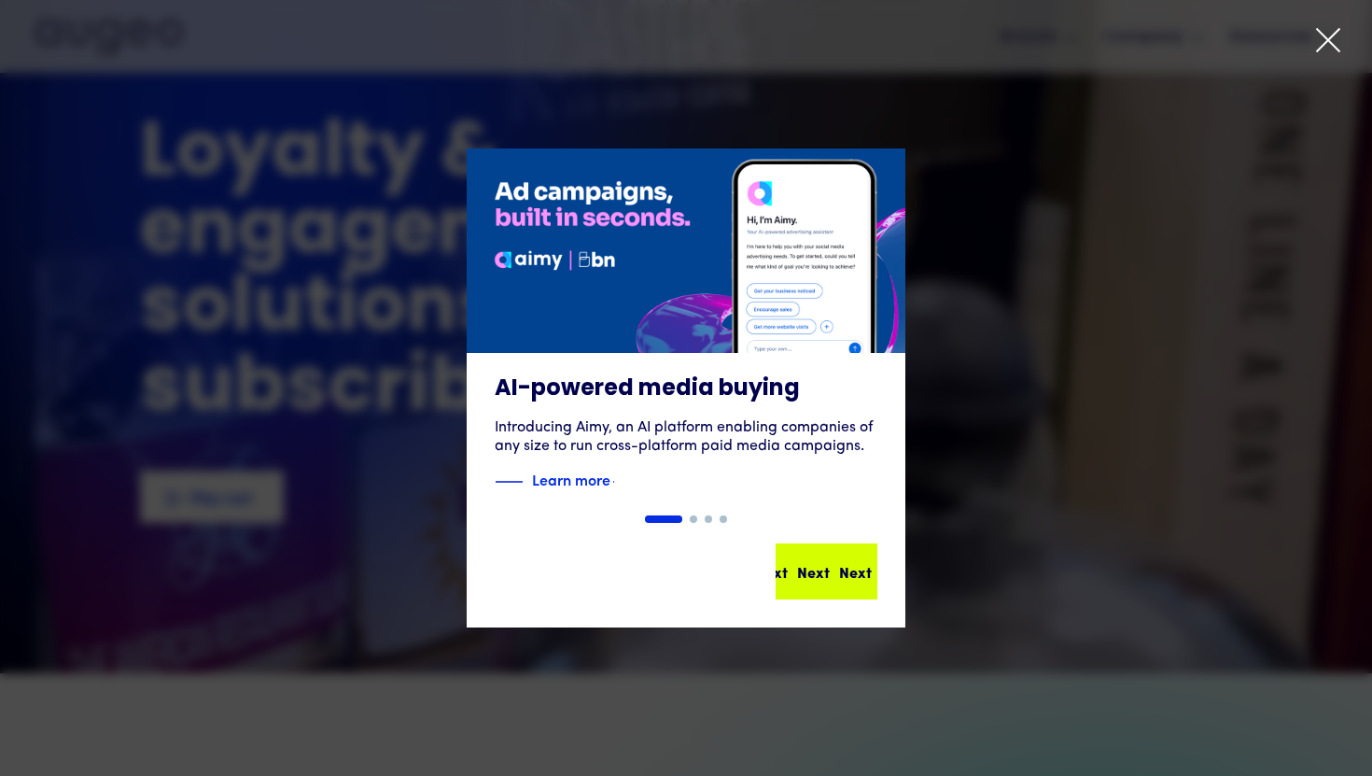
click at [804, 556] on div "Next Next Next Next" at bounding box center [827, 571] width 98 height 52
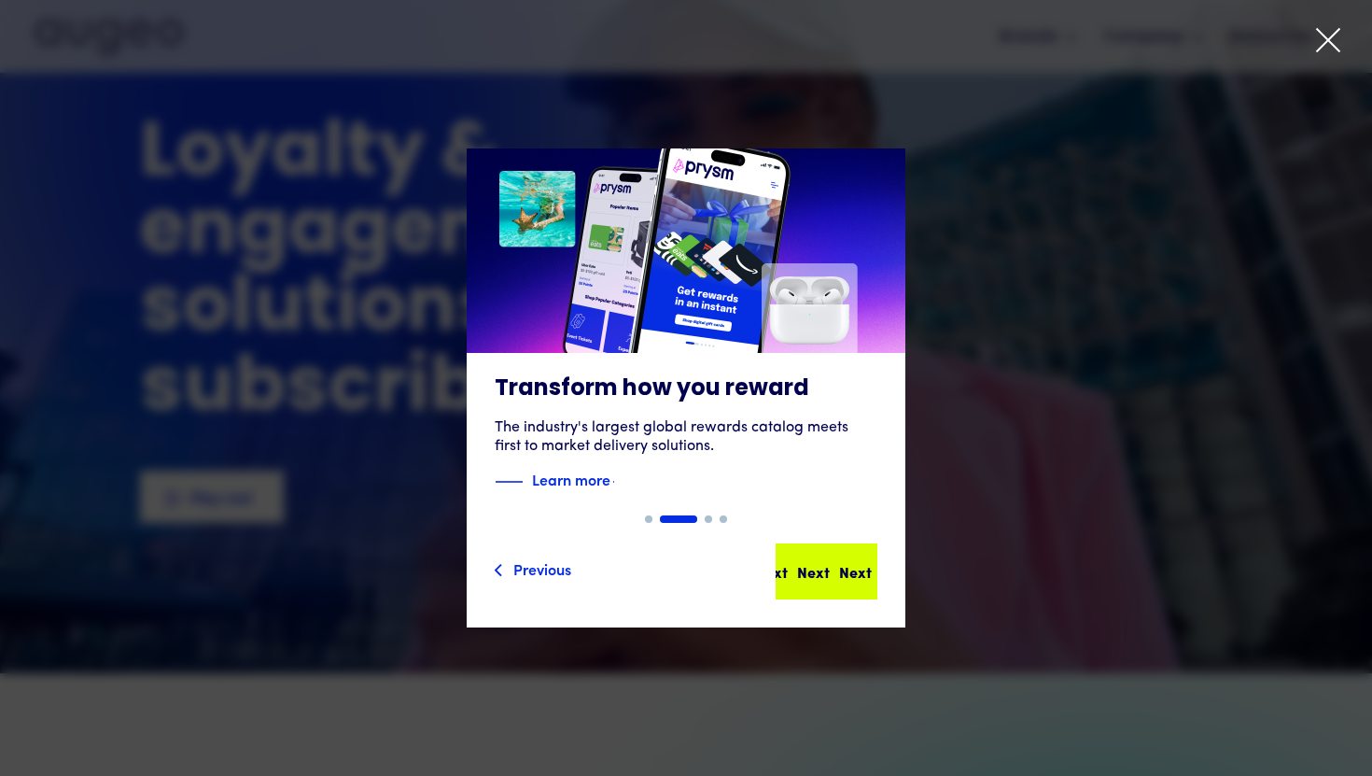
click at [818, 554] on div "Next Next Next Next" at bounding box center [827, 571] width 98 height 52
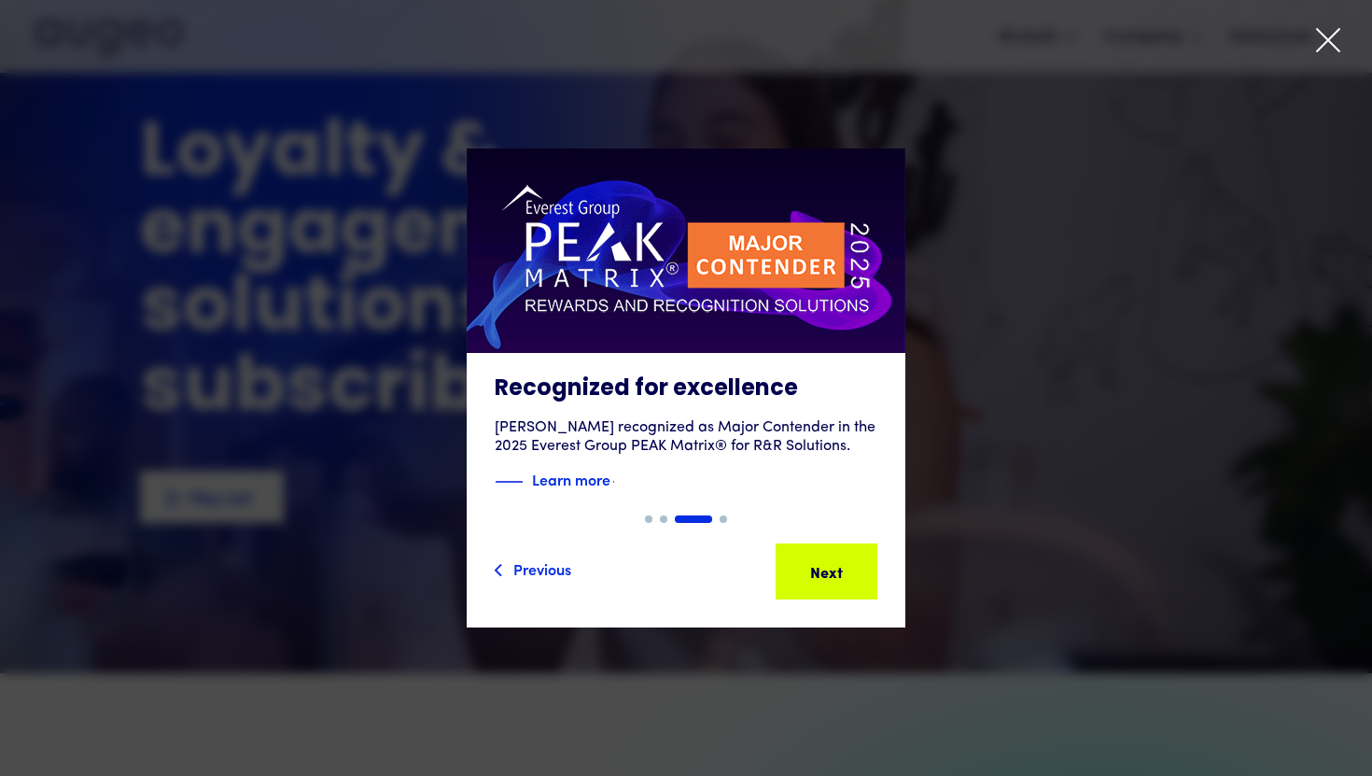
click at [818, 554] on div "Next Next Next Next" at bounding box center [827, 571] width 98 height 52
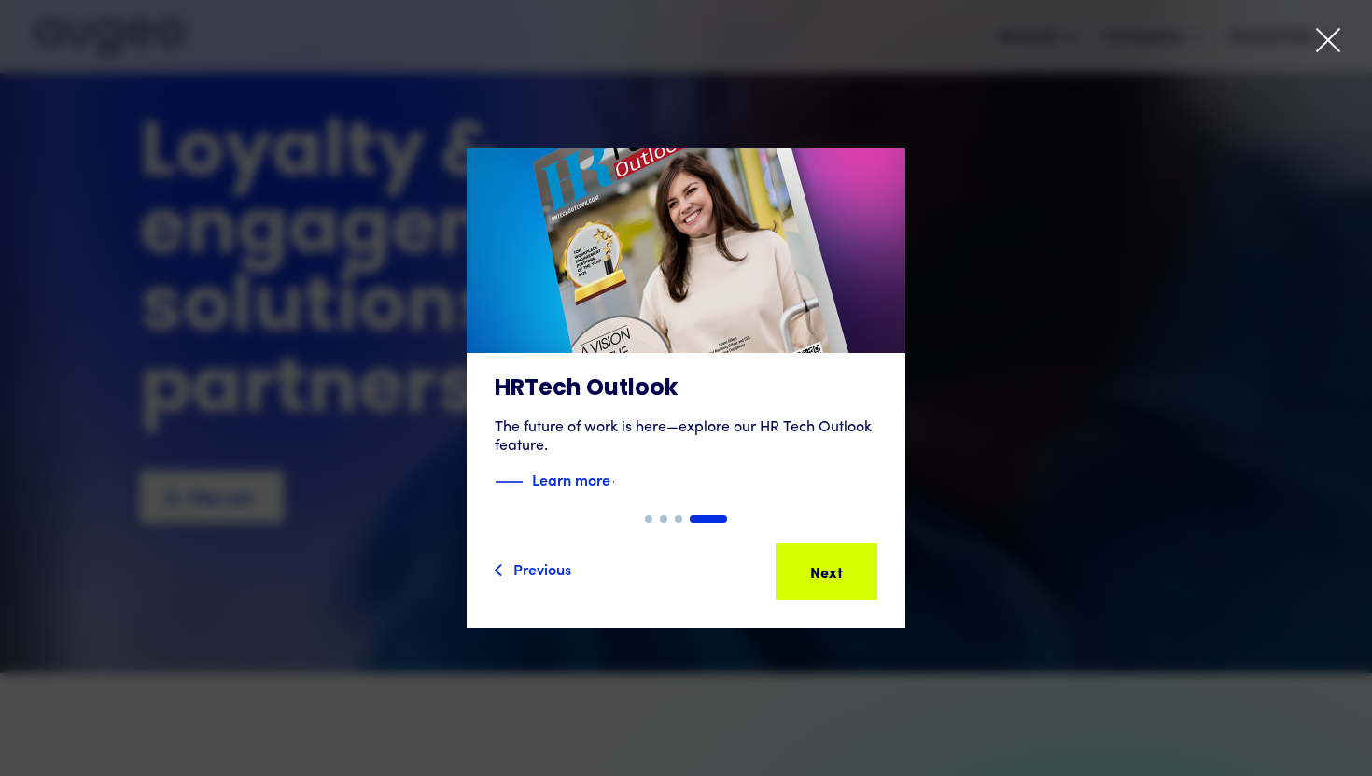
click at [818, 554] on div "Next Next Next Next" at bounding box center [827, 571] width 98 height 52
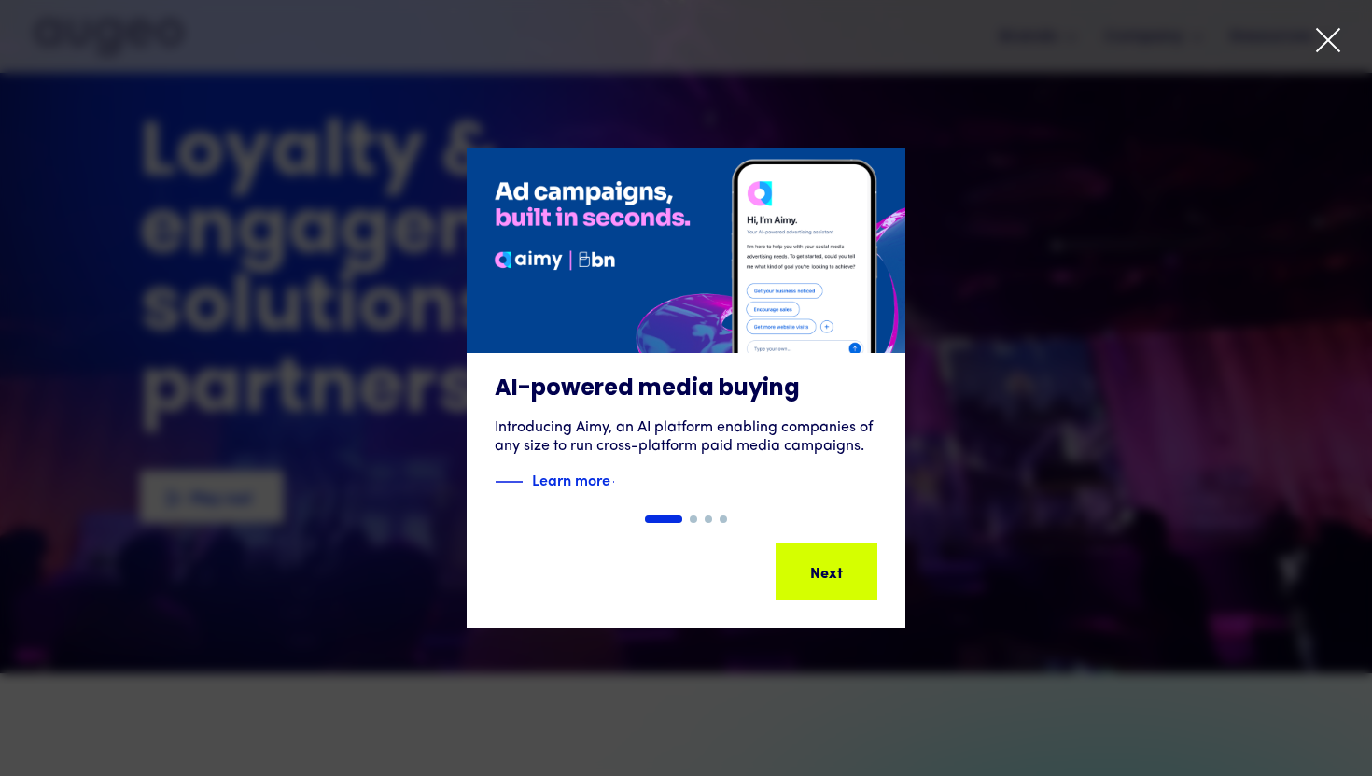
click at [818, 554] on div "Next Next Next Next" at bounding box center [827, 571] width 98 height 52
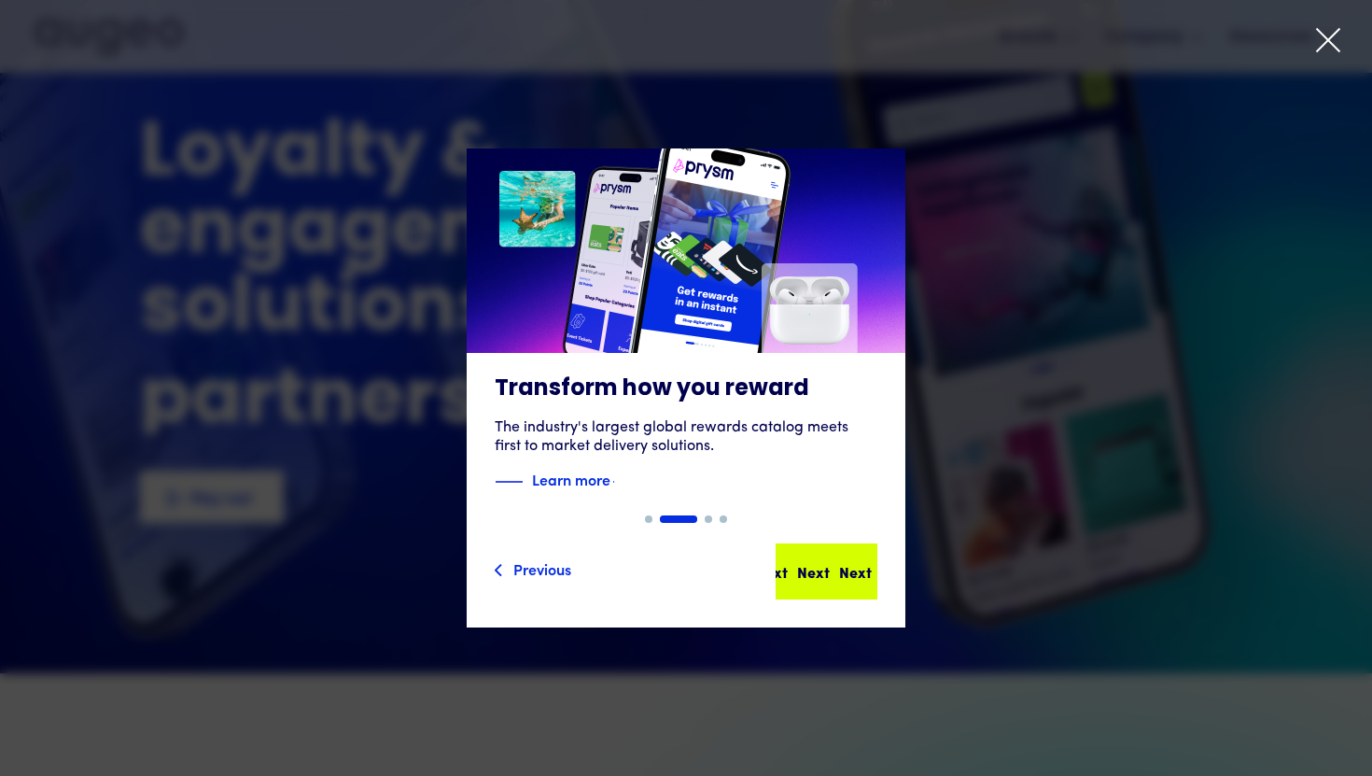
click at [818, 554] on div "Next Next Next Next" at bounding box center [827, 571] width 98 height 52
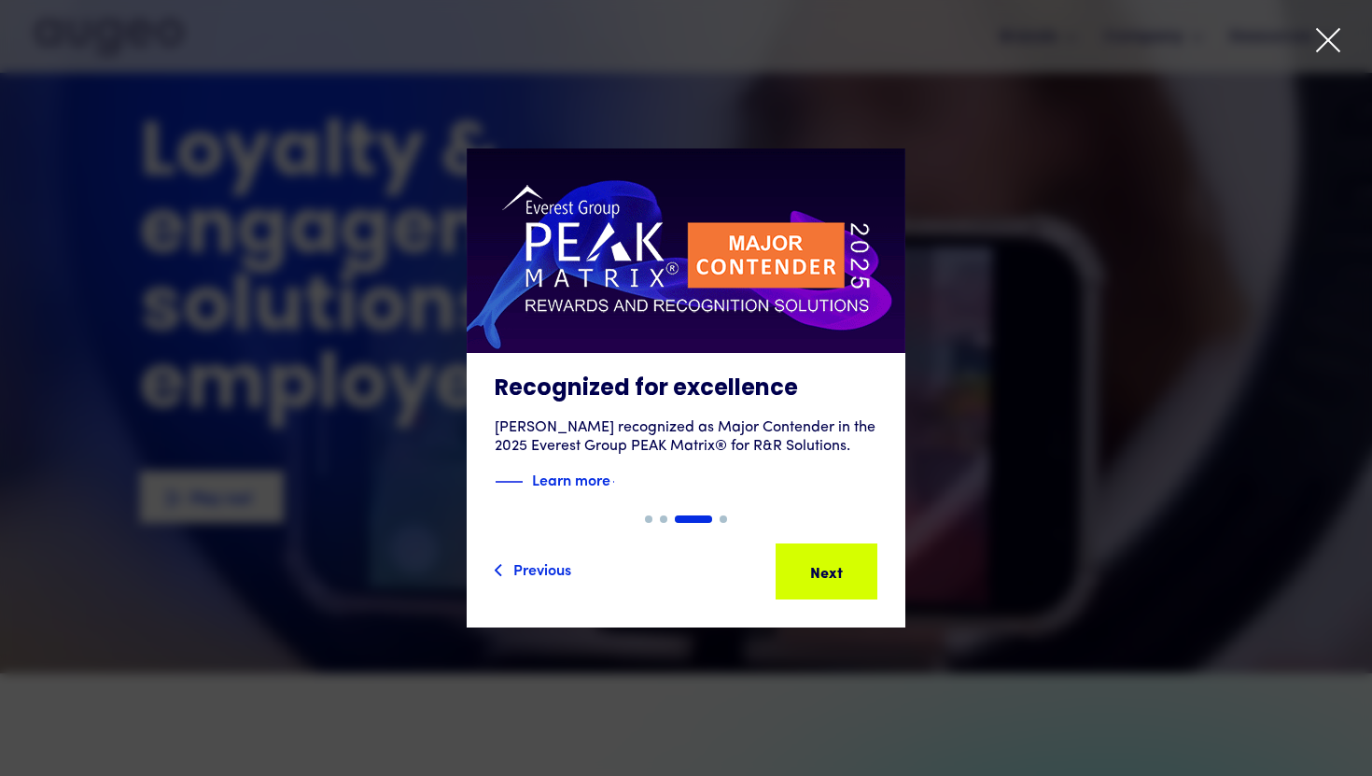
click at [818, 554] on div "Next Next Next Next" at bounding box center [827, 571] width 98 height 52
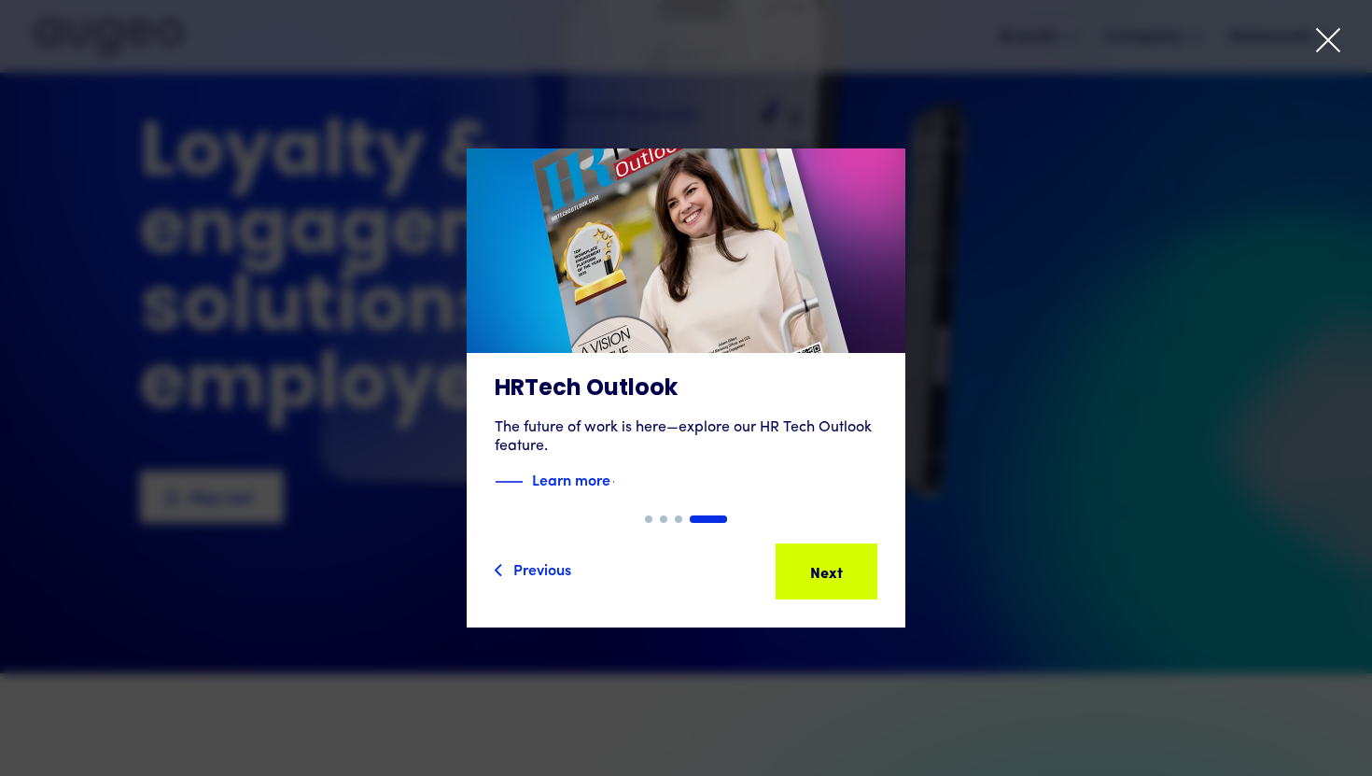
click at [818, 554] on div "Next Next Next Next" at bounding box center [827, 571] width 98 height 52
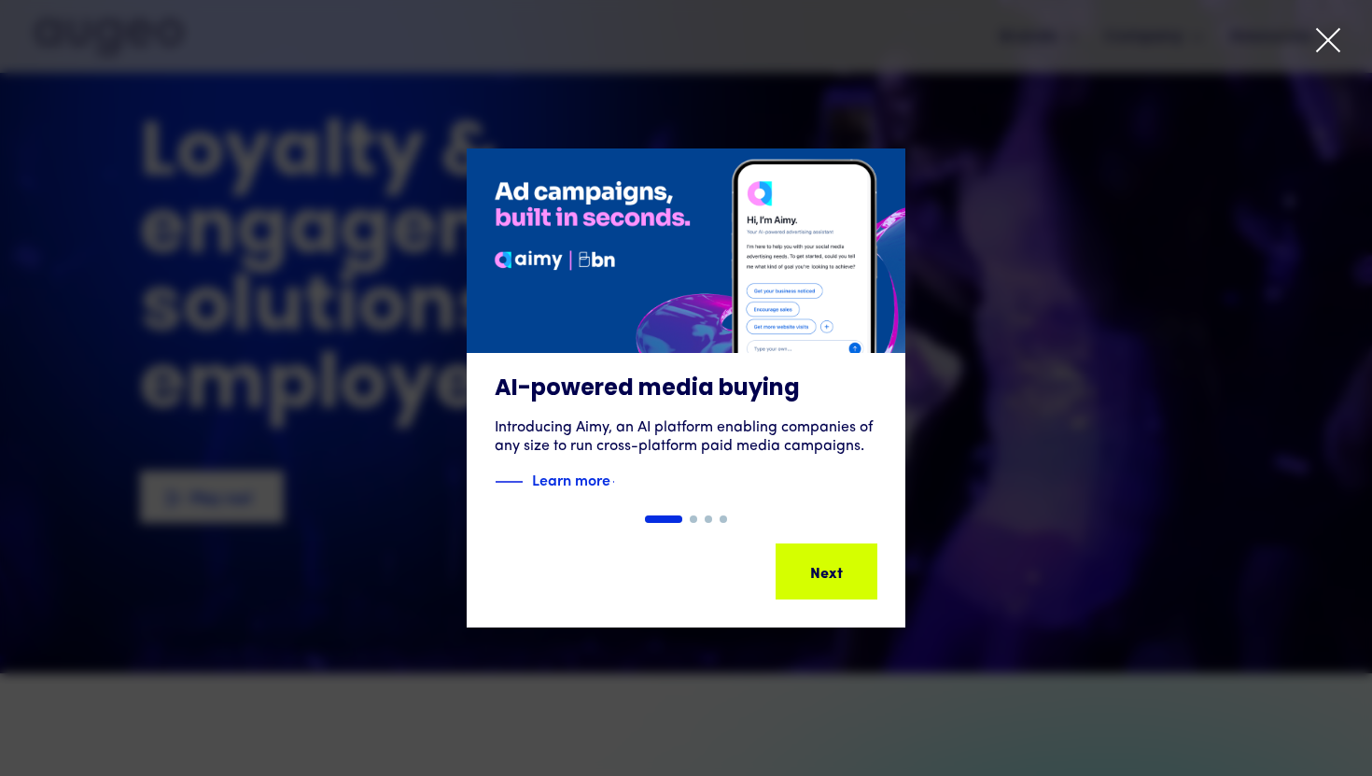
click at [1329, 52] on icon at bounding box center [1328, 40] width 28 height 28
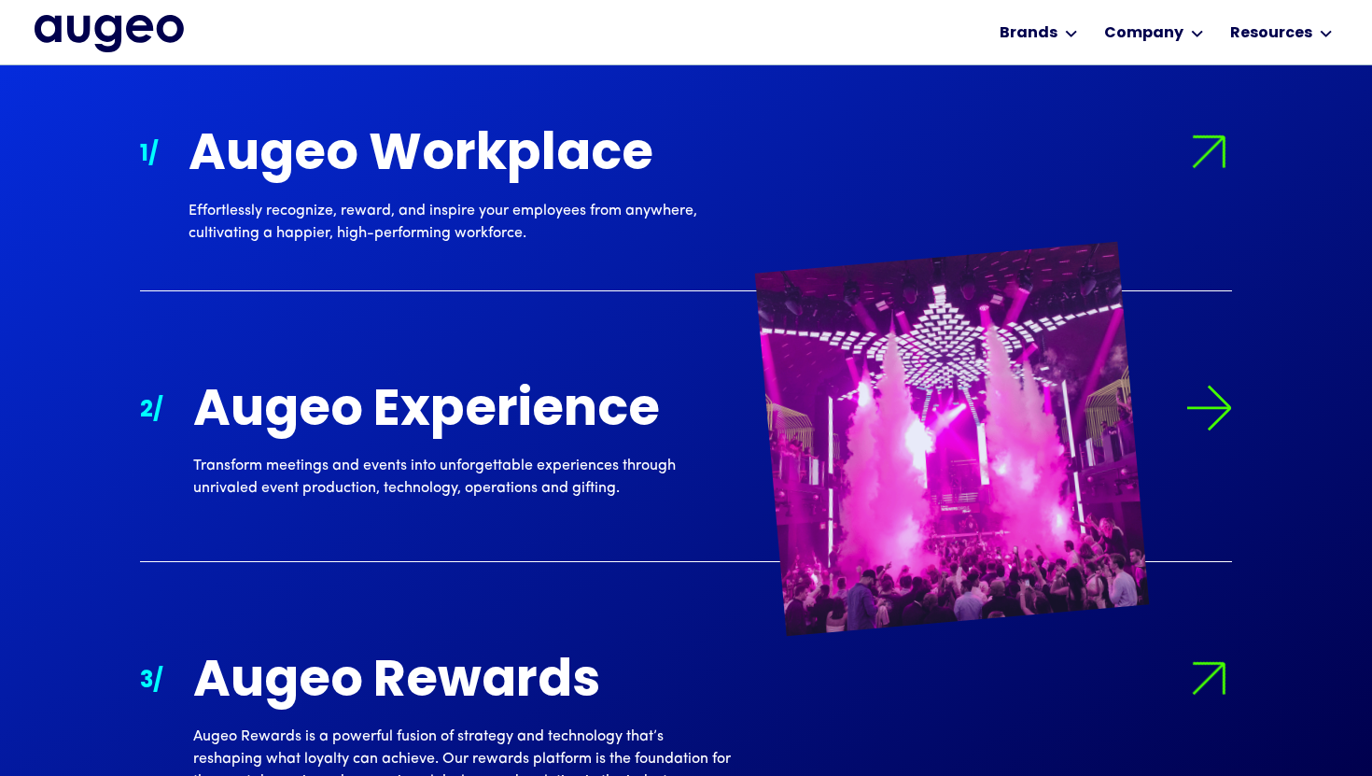
scroll to position [1797, 0]
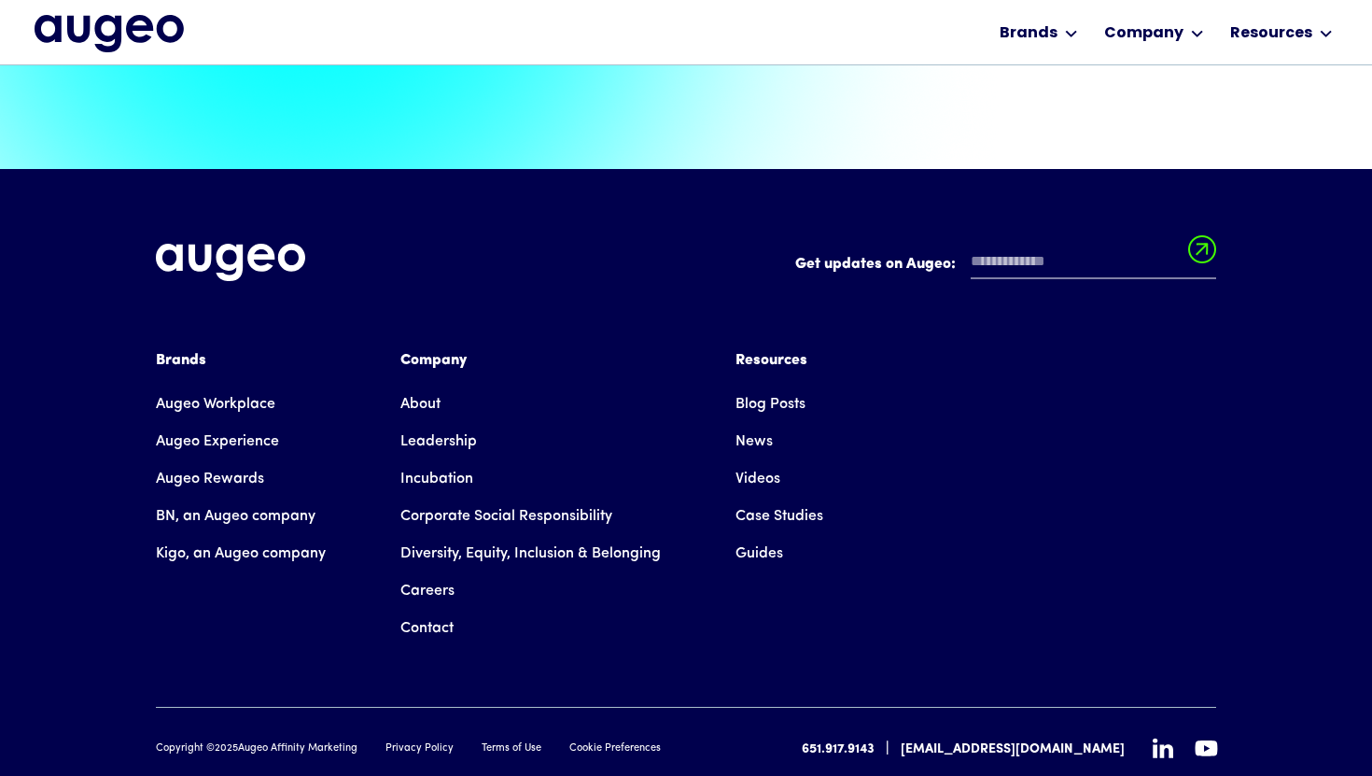
click at [428, 386] on link "About" at bounding box center [421, 404] width 40 height 37
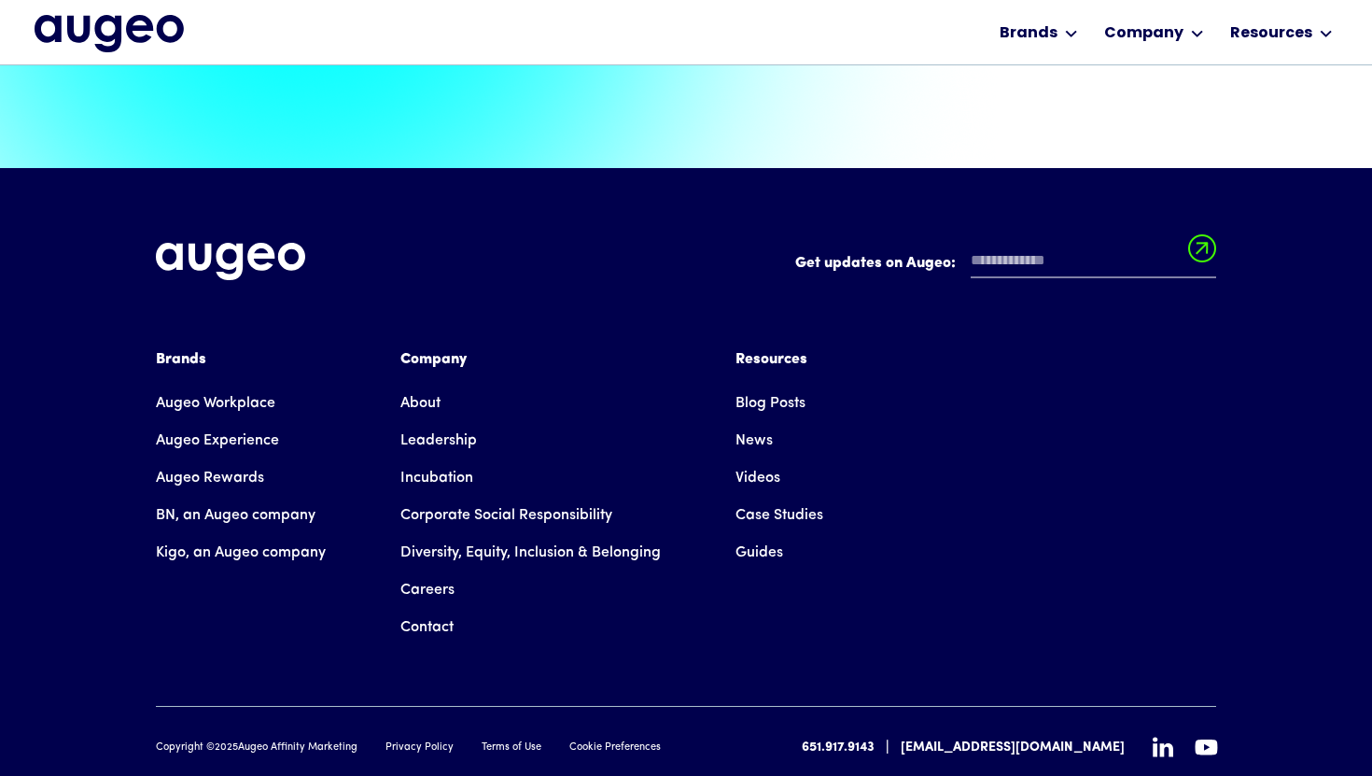
scroll to position [4224, 0]
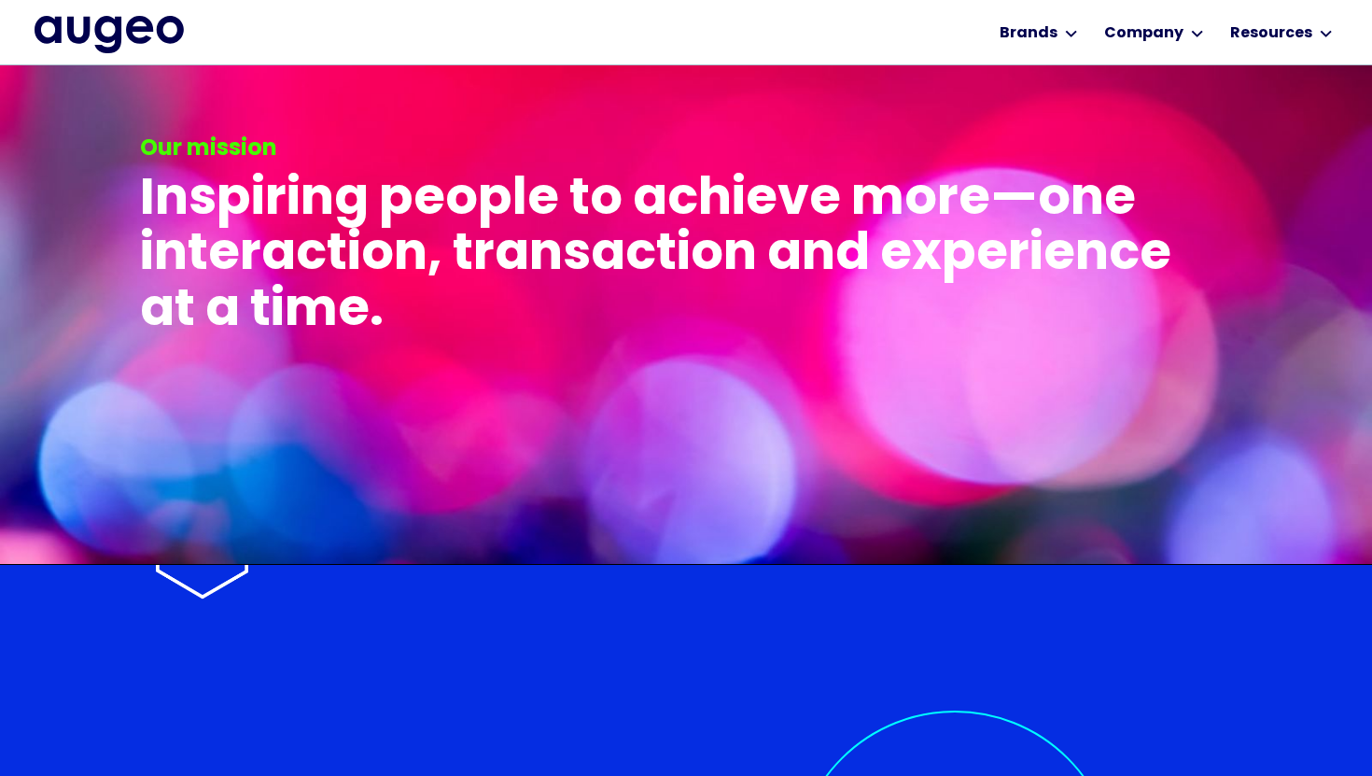
scroll to position [3706, 0]
